Goal: Information Seeking & Learning: Learn about a topic

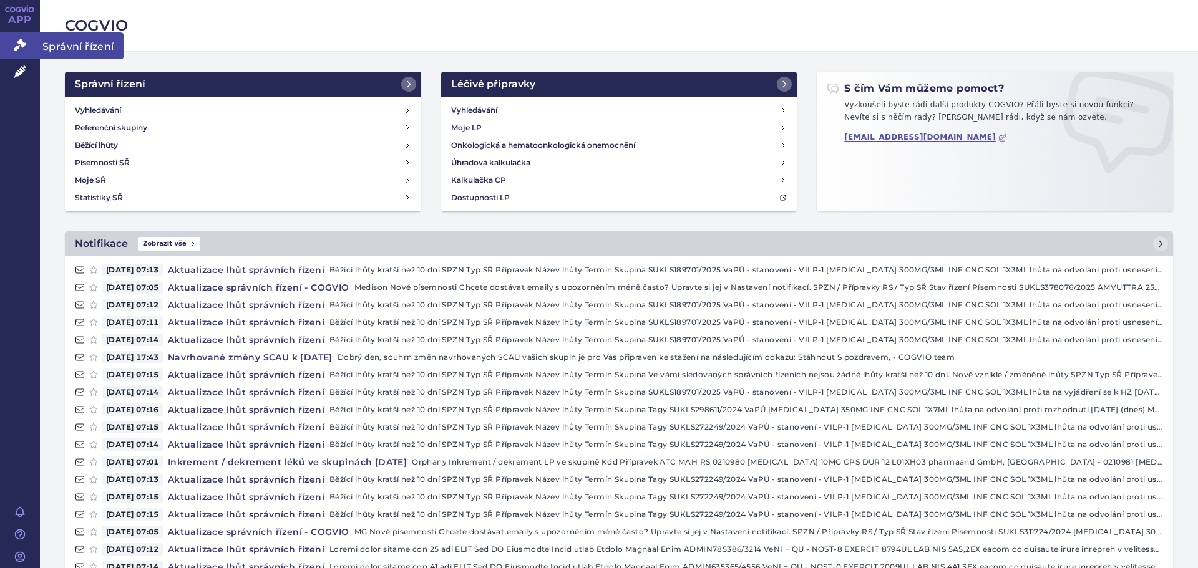
click at [20, 49] on icon at bounding box center [20, 45] width 12 height 12
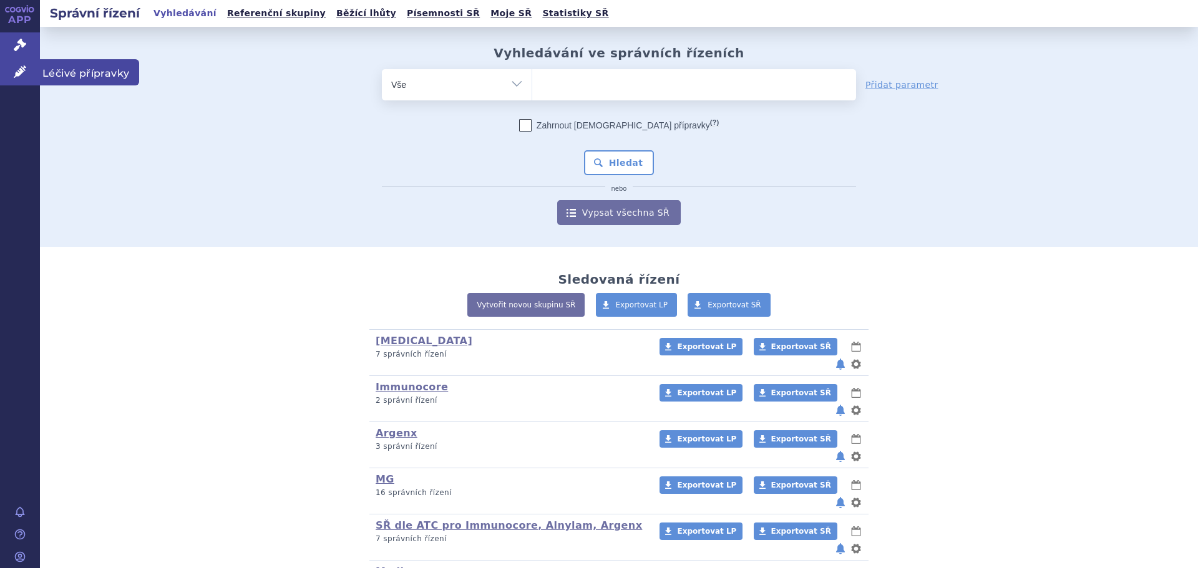
click at [11, 79] on link "Léčivé přípravky" at bounding box center [20, 72] width 40 height 26
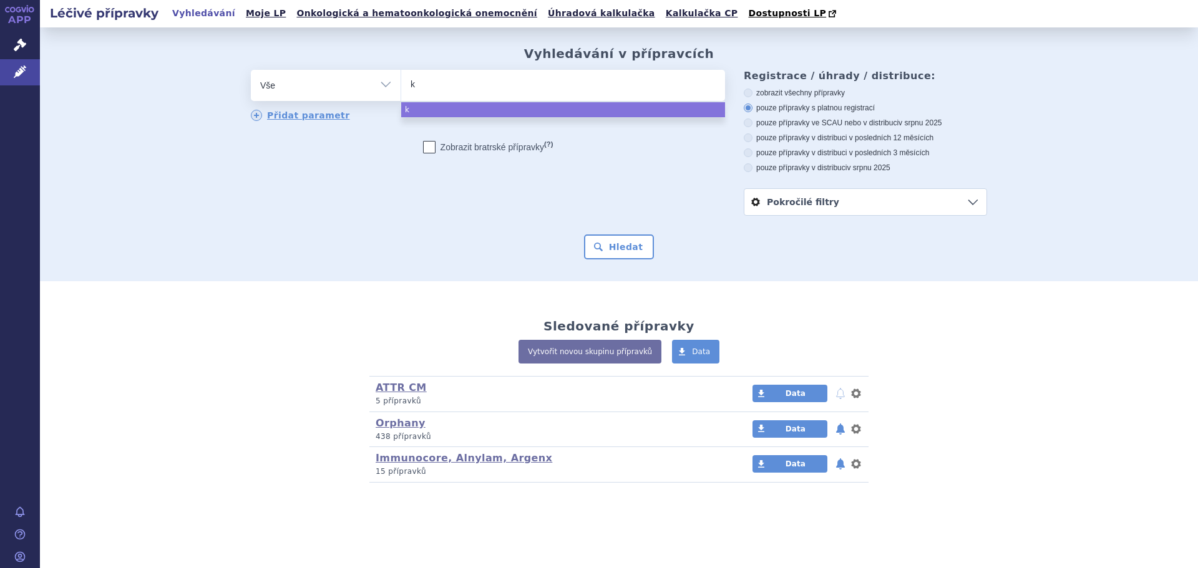
type input "ka"
type input "kaf"
type input "kaftr"
type input "kaftrio"
select select "kaftrio"
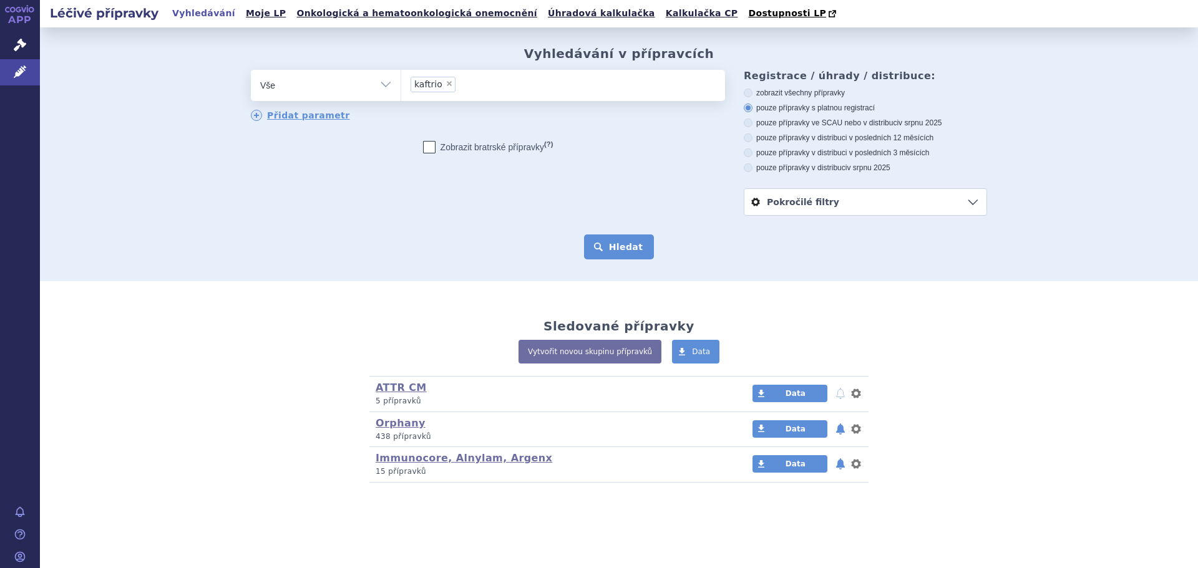
click at [615, 247] on button "Hledat" at bounding box center [619, 247] width 70 height 25
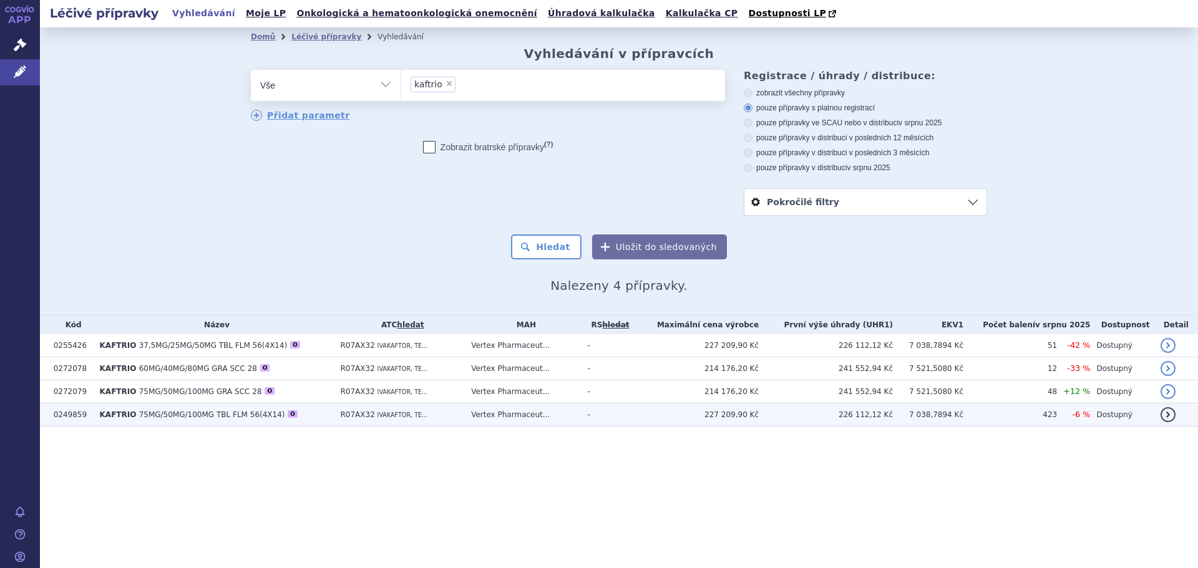
click at [66, 417] on td "0249859" at bounding box center [70, 415] width 46 height 23
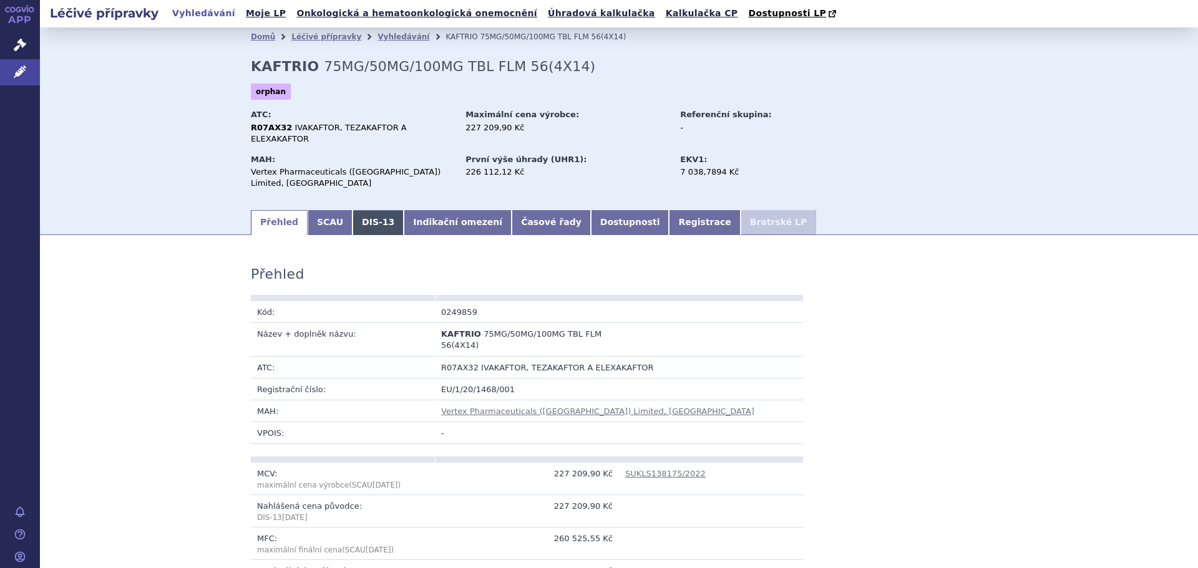
click at [372, 210] on link "DIS-13" at bounding box center [377, 222] width 51 height 25
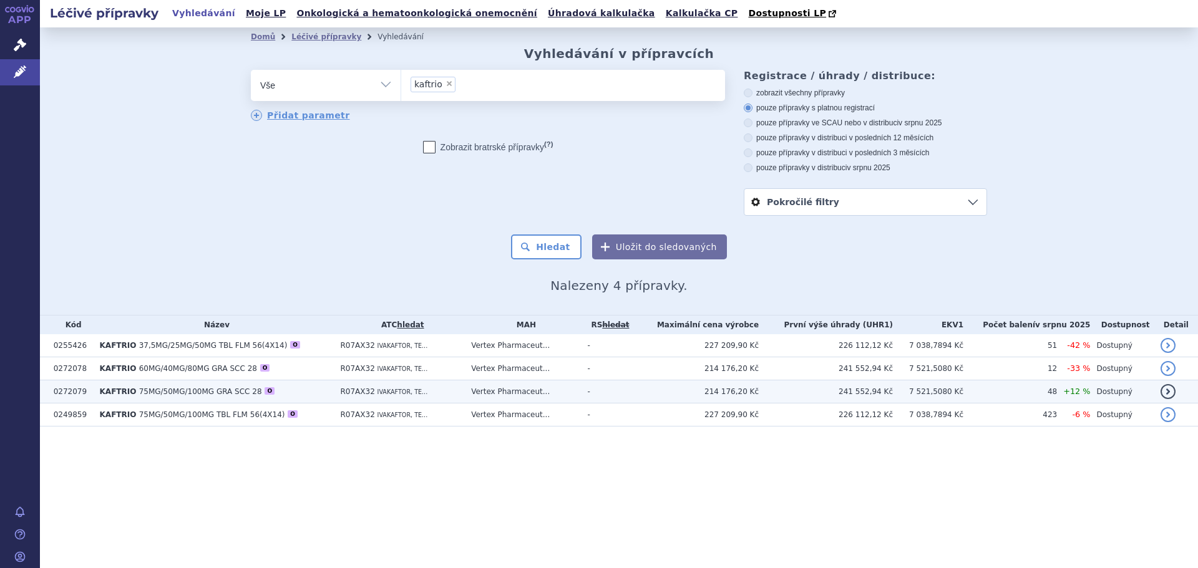
click at [150, 395] on span "75MG/50MG/100MG GRA SCC 28" at bounding box center [200, 391] width 123 height 9
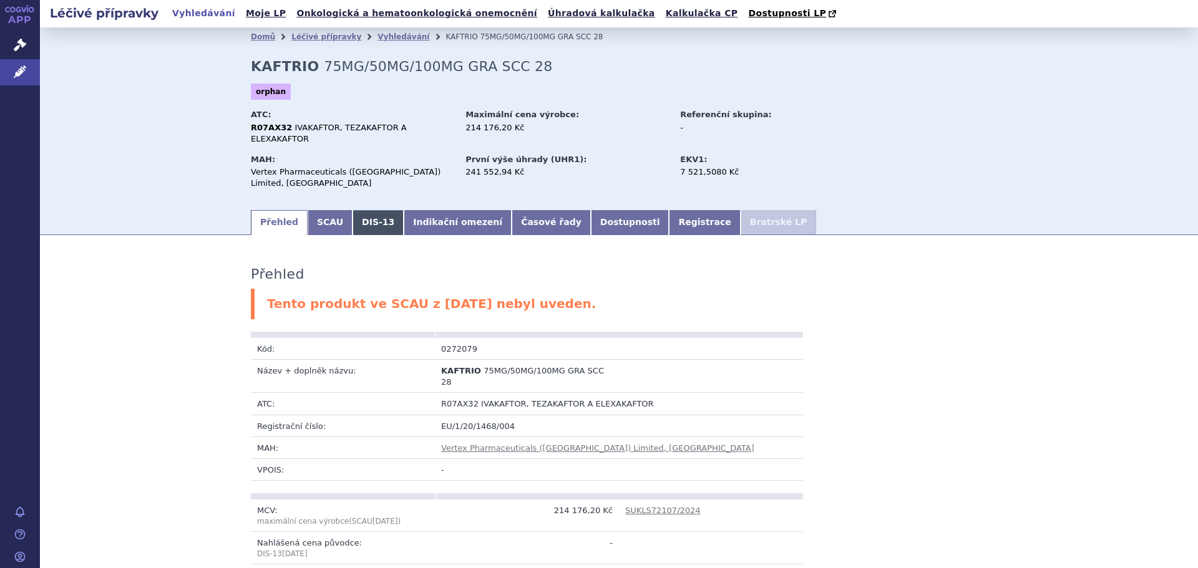
click at [372, 210] on link "DIS-13" at bounding box center [377, 222] width 51 height 25
